Goal: Find specific page/section: Find specific page/section

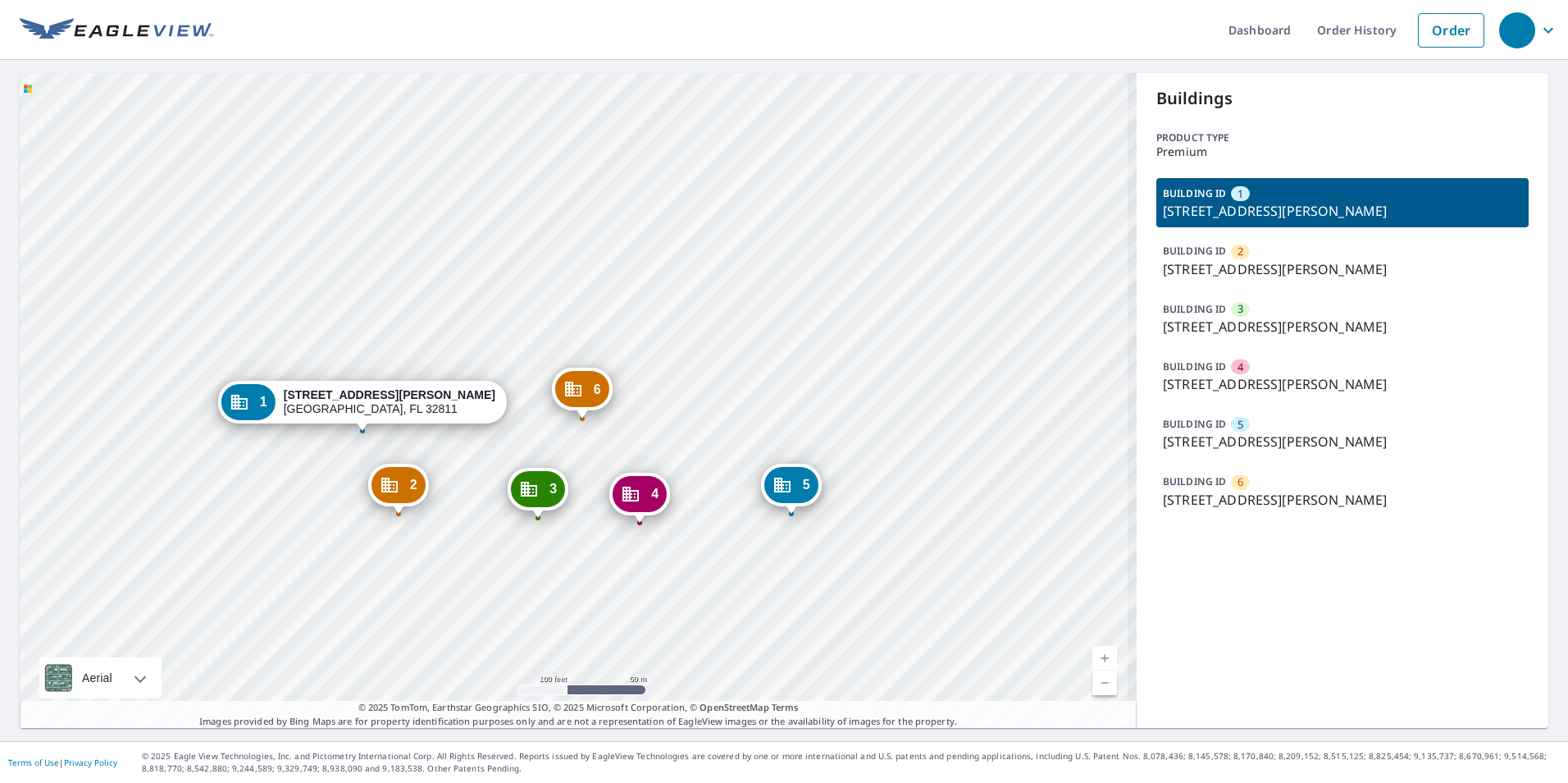
click at [1220, 425] on div "BUILDING ID 5 [STREET_ADDRESS][PERSON_NAME]" at bounding box center [1343, 433] width 373 height 49
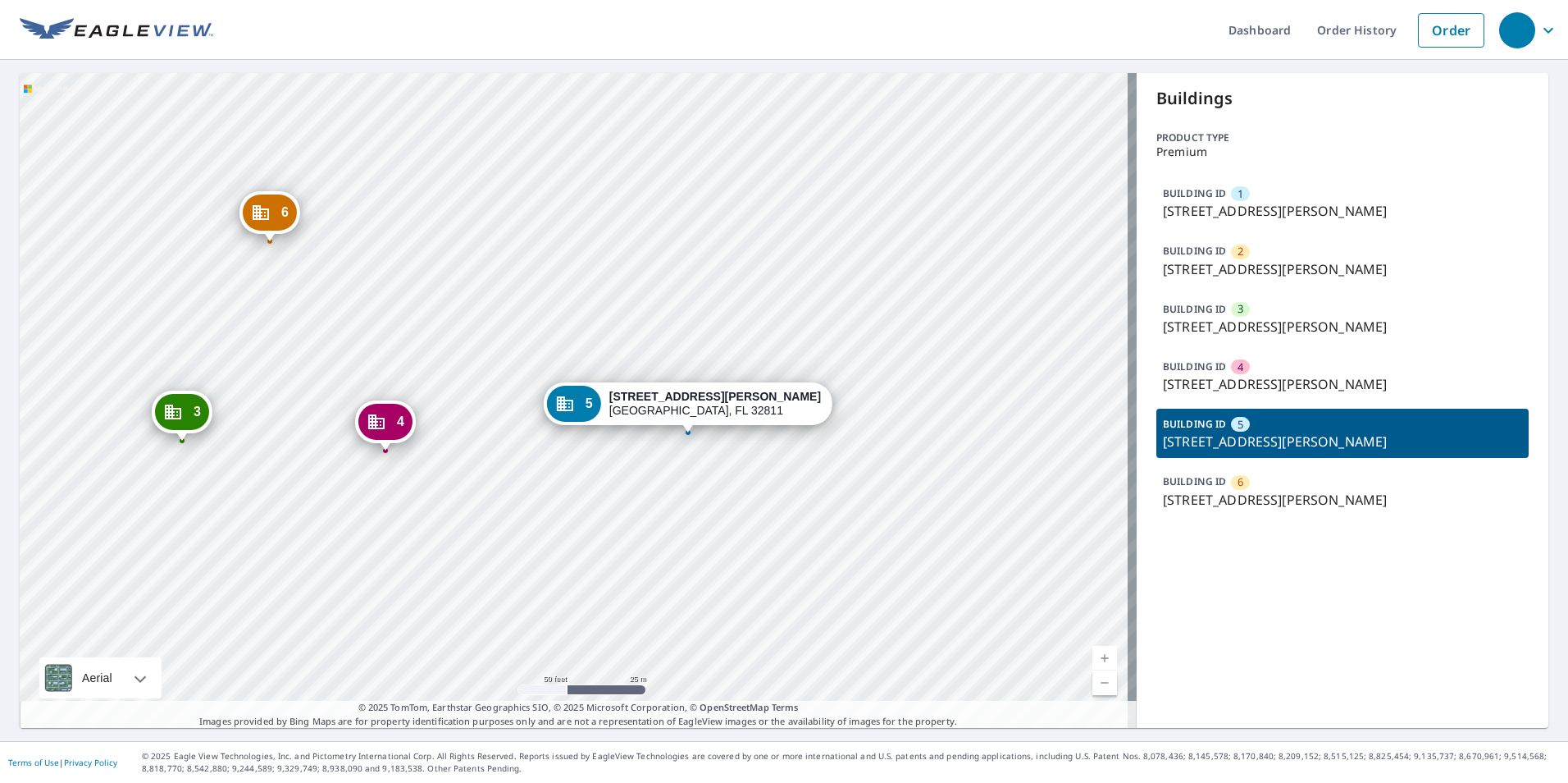
click at [675, 246] on div "1 [STREET_ADDRESS][PERSON_NAME] 2 [STREET_ADDRESS][PERSON_NAME] 3 [STREET_ADDRE…" at bounding box center [578, 400] width 1117 height 655
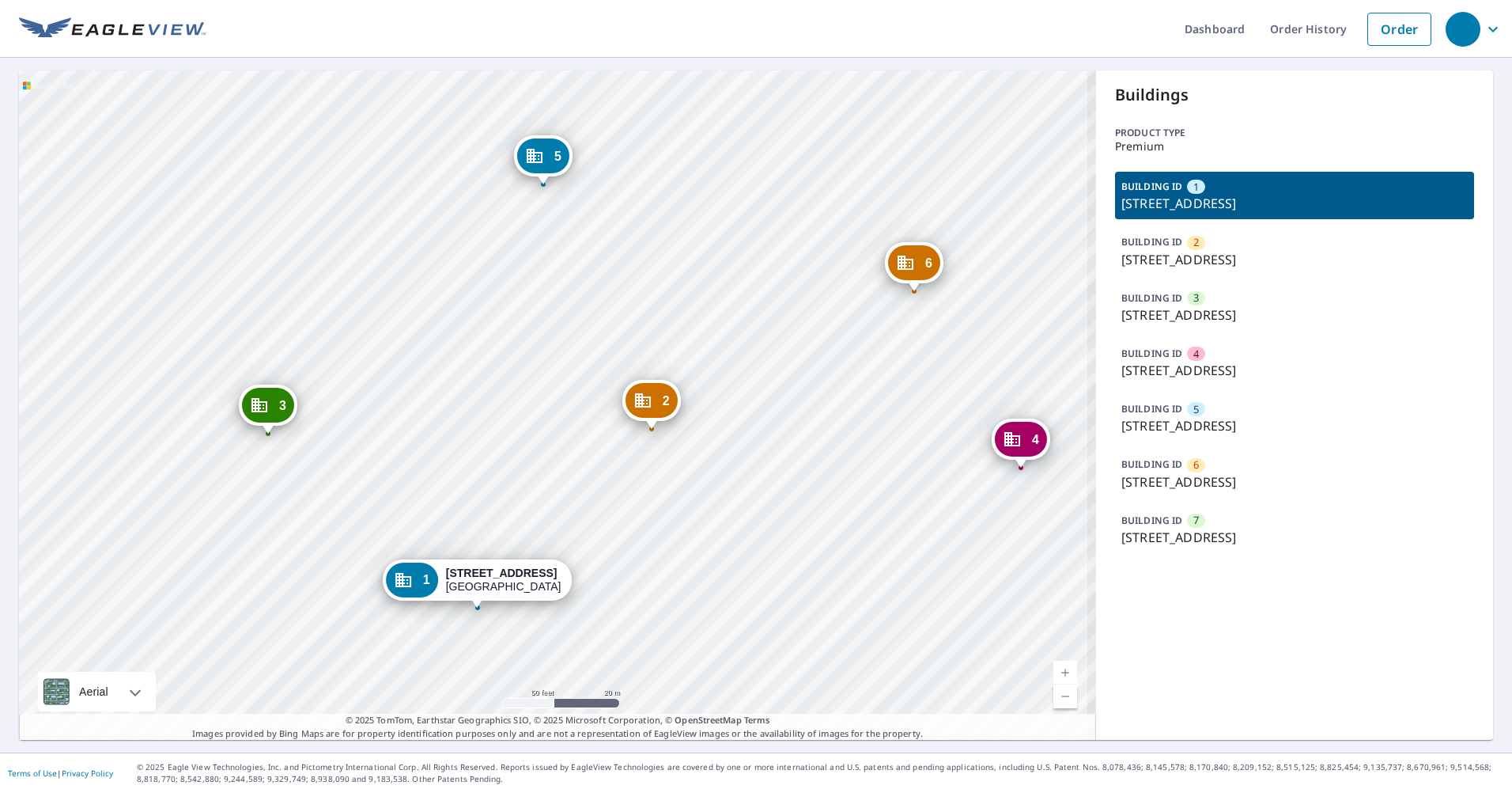
drag, startPoint x: 529, startPoint y: 433, endPoint x: 661, endPoint y: 495, distance: 145.8
click at [661, 495] on div "2 1719 E Cornwallis Rd Durham, NC 27713 3 1703 E Cornwallis Rd Durham, NC 27713…" at bounding box center [557, 405] width 1077 height 670
drag, startPoint x: 755, startPoint y: 345, endPoint x: 779, endPoint y: 353, distance: 25.3
click at [788, 348] on div "2 1719 E Cornwallis Rd Durham, NC 27713 3 1703 E Cornwallis Rd Durham, NC 27713…" at bounding box center [557, 405] width 1077 height 670
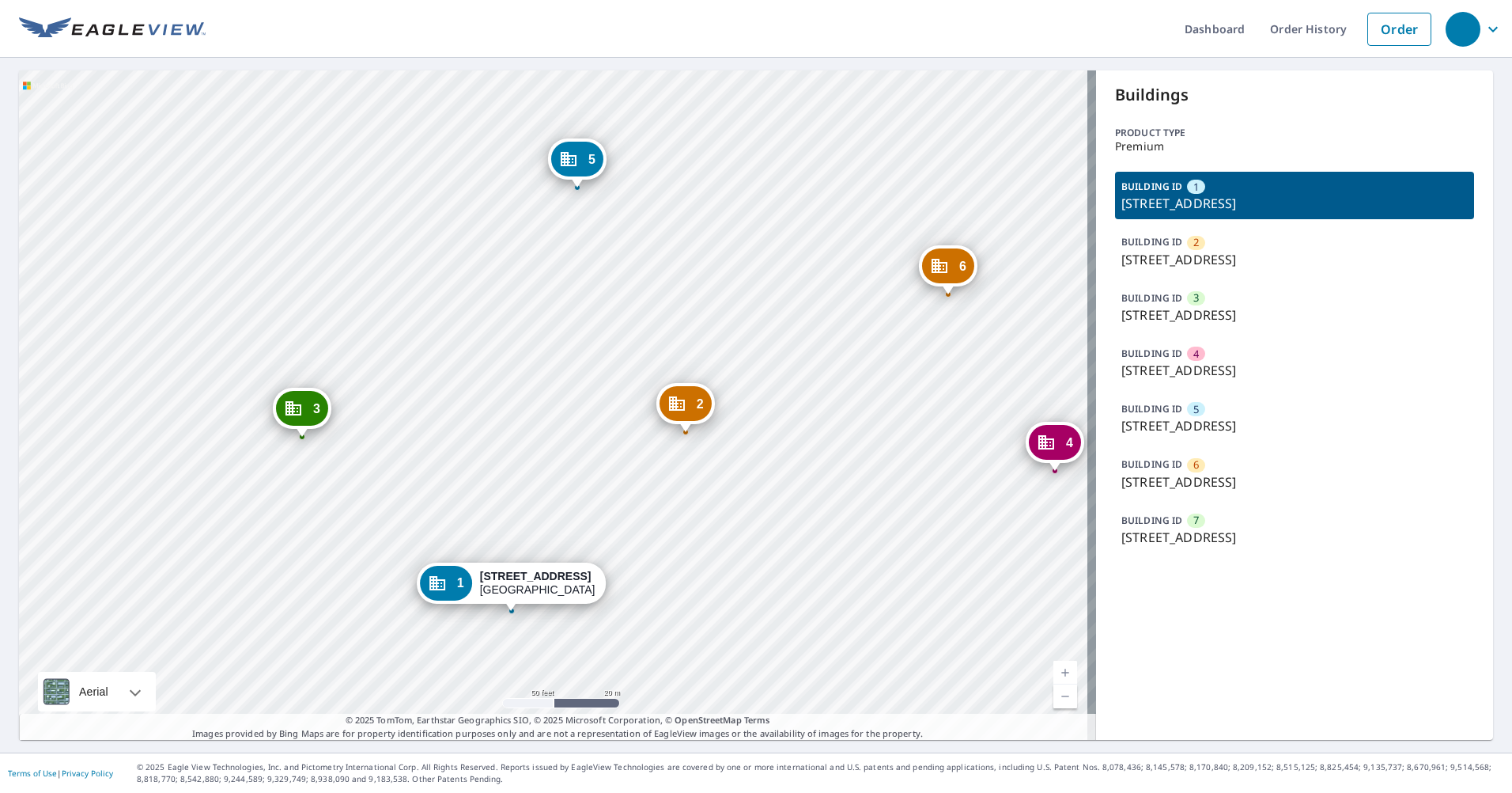
click at [685, 264] on div "2 1719 E Cornwallis Rd Durham, NC 27713 3 1703 E Cornwallis Rd Durham, NC 27713…" at bounding box center [557, 405] width 1077 height 670
click at [608, 265] on div "2 1719 E Cornwallis Rd Durham, NC 27713 3 1703 E Cornwallis Rd Durham, NC 27713…" at bounding box center [557, 405] width 1077 height 670
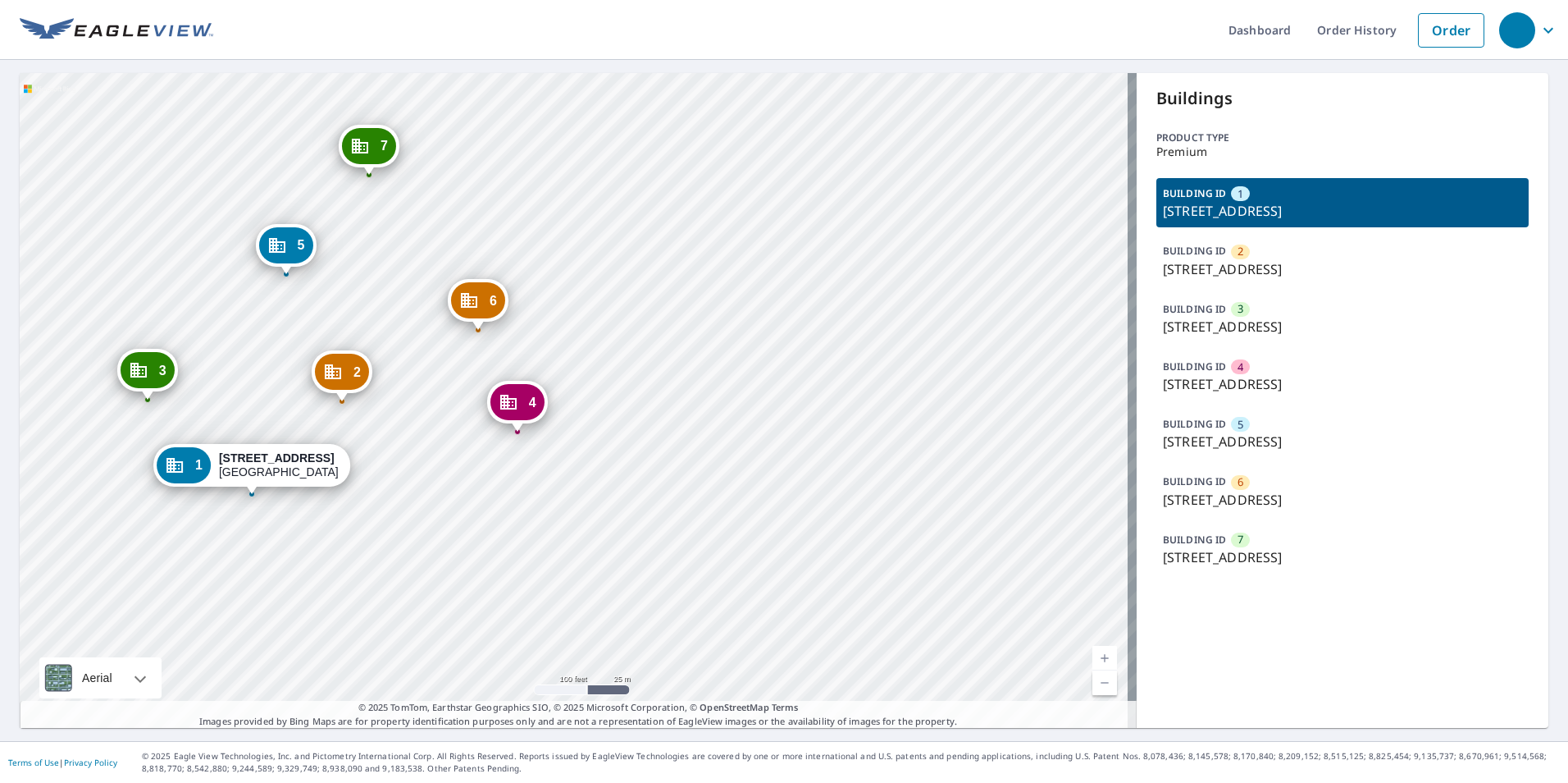
click at [856, 198] on div "2 [STREET_ADDRESS] 3 [STREET_ADDRESS] 4 [STREET_ADDRESS] 5 [STREET_ADDRESS] 6 […" at bounding box center [578, 400] width 1117 height 655
